Goal: Transaction & Acquisition: Book appointment/travel/reservation

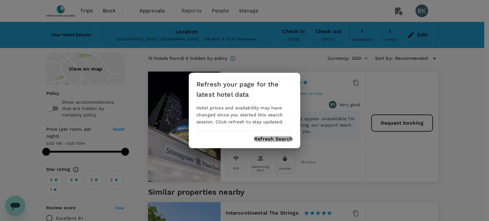
click at [271, 137] on button "Refresh Search" at bounding box center [273, 139] width 38 height 6
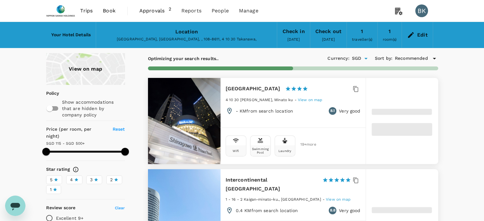
type input "499.82"
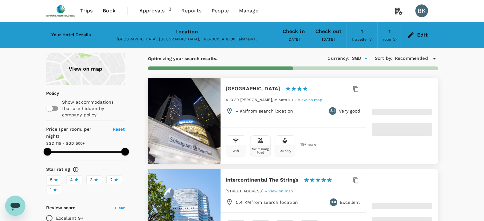
type input "114.95"
type input "499.95"
type input "107.95"
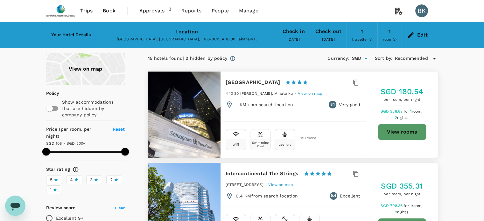
click at [393, 131] on button "View rooms" at bounding box center [402, 132] width 49 height 17
type input "499.95"
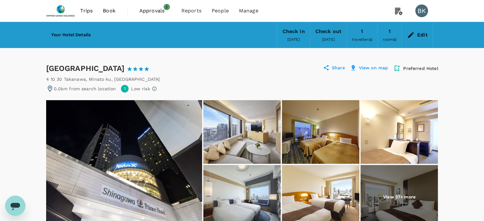
click at [261, 66] on div "Shinagawa Prince Hotel 1 Star 2 Stars 3 Stars 4 Stars 5 Stars Share View on map…" at bounding box center [242, 68] width 392 height 10
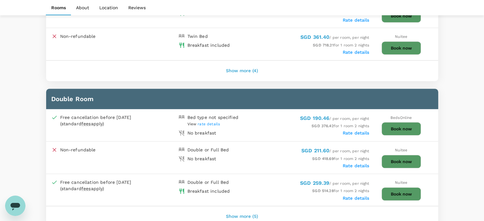
scroll to position [509, 0]
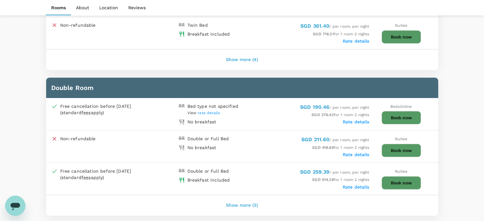
click at [239, 56] on button "Show more (4)" at bounding box center [242, 59] width 50 height 15
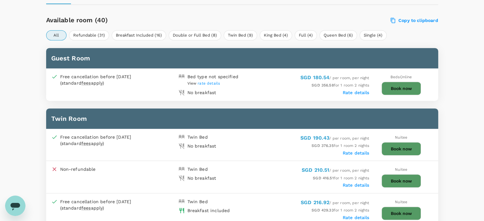
scroll to position [255, 0]
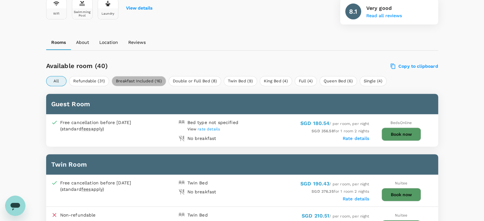
click at [144, 79] on button "Breakfast Included (16)" at bounding box center [139, 81] width 54 height 10
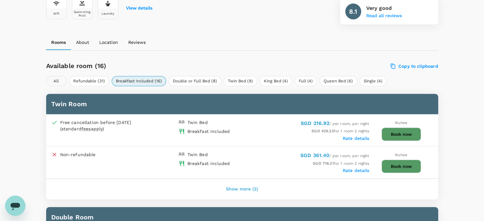
click at [56, 80] on button "All" at bounding box center [56, 81] width 20 height 10
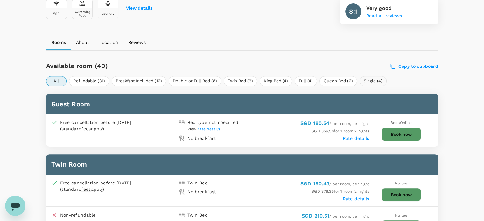
click at [368, 79] on button "Single (4)" at bounding box center [372, 81] width 27 height 10
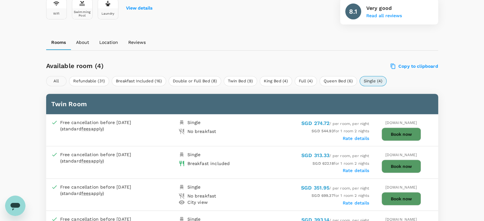
click at [55, 79] on button "All" at bounding box center [56, 81] width 20 height 10
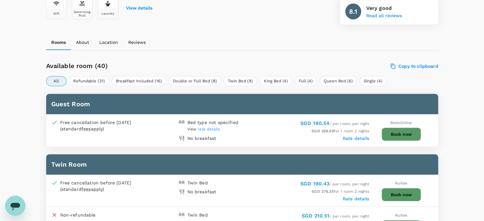
click at [394, 131] on button "Book now" at bounding box center [400, 134] width 39 height 13
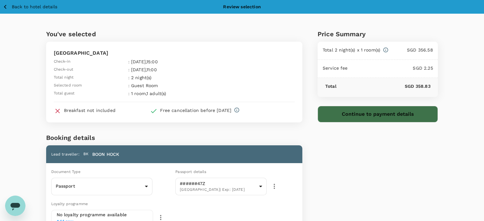
click at [350, 112] on button "Continue to payment details" at bounding box center [377, 114] width 121 height 17
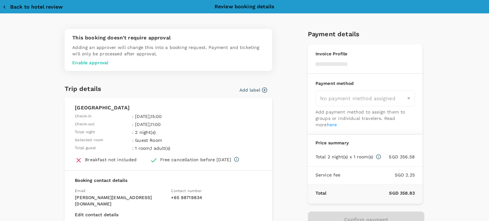
type input "9da82385-ea03-4e8d-b270-32b986f0971a"
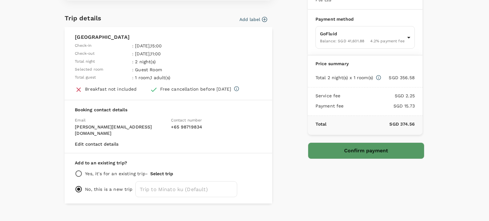
scroll to position [75, 0]
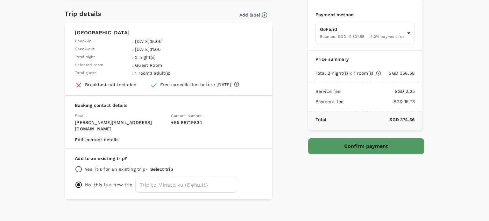
click at [341, 143] on button "Confirm payment" at bounding box center [366, 146] width 116 height 17
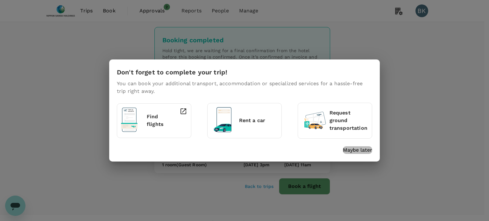
click at [363, 150] on p "Maybe later" at bounding box center [357, 150] width 29 height 8
